Goal: Check status: Check status

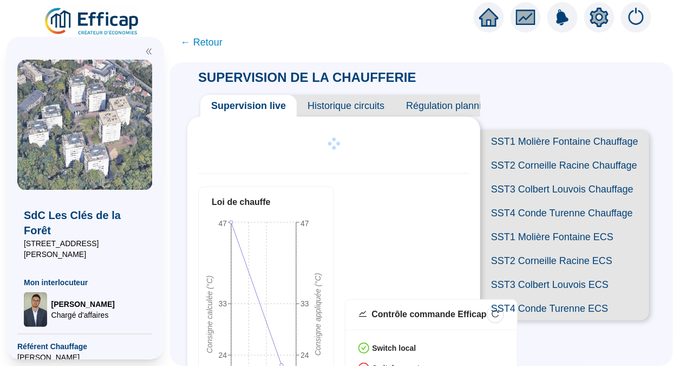
scroll to position [253, 0]
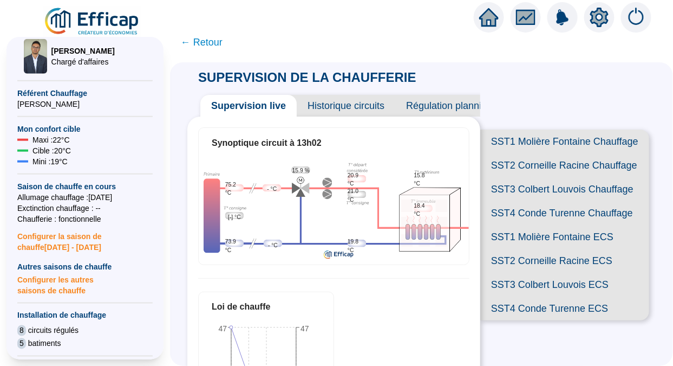
click at [545, 135] on span "SST1 Molière Fontaine Chauffage" at bounding box center [564, 141] width 169 height 24
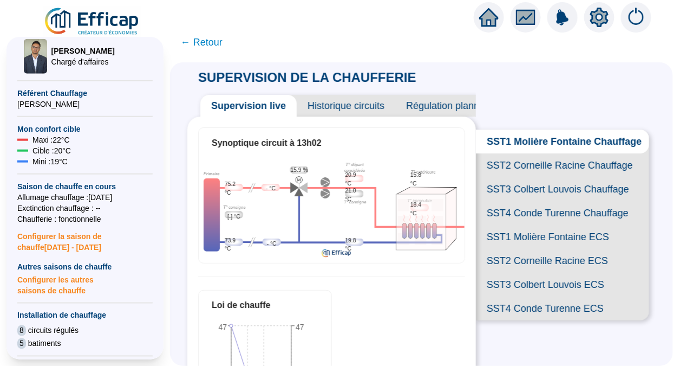
click at [545, 173] on span "SST2 Corneille Racine Chauffage" at bounding box center [562, 165] width 173 height 24
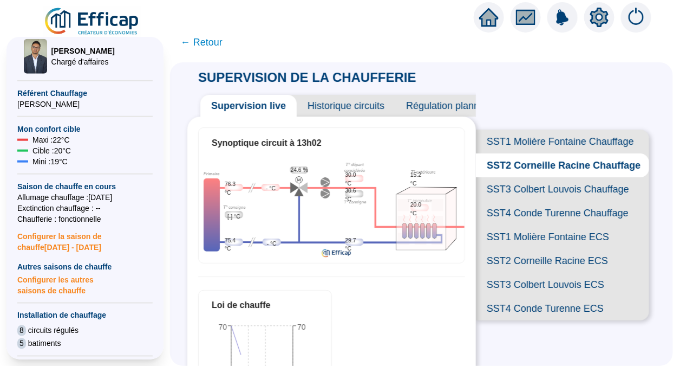
click at [532, 201] on span "SST3 Colbert Louvois Chauffage" at bounding box center [562, 189] width 173 height 24
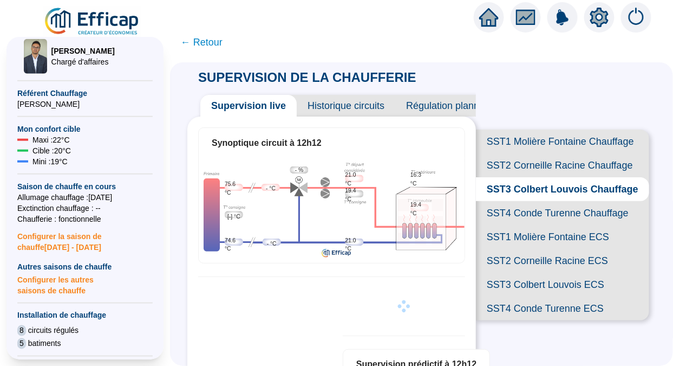
click at [537, 225] on span "SST4 Conde Turenne Chauffage" at bounding box center [562, 213] width 173 height 24
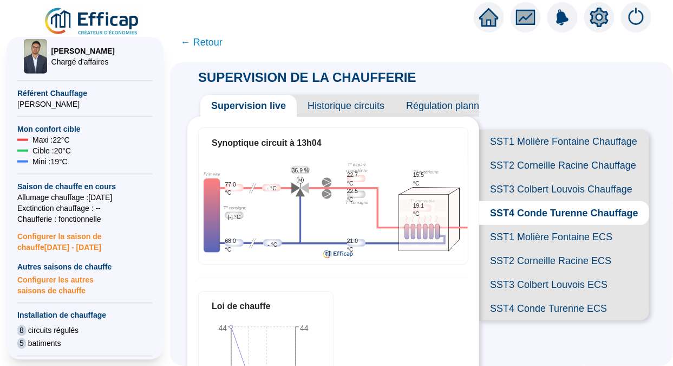
click at [549, 201] on span "SST3 Colbert Louvois Chauffage" at bounding box center [564, 189] width 170 height 24
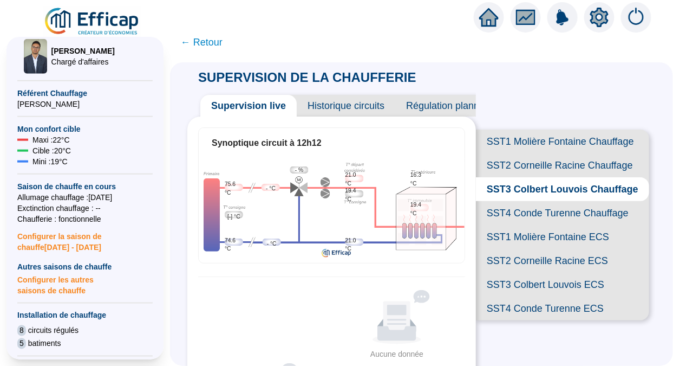
click at [550, 175] on span "SST2 Corneille Racine Chauffage" at bounding box center [562, 165] width 173 height 24
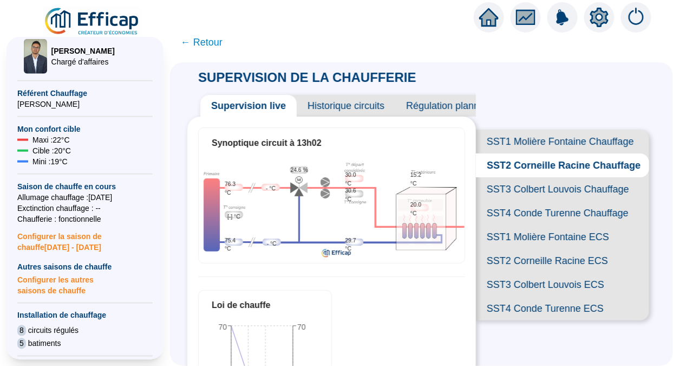
click at [547, 135] on span "SST1 Molière Fontaine Chauffage" at bounding box center [562, 141] width 173 height 24
